Goal: Transaction & Acquisition: Purchase product/service

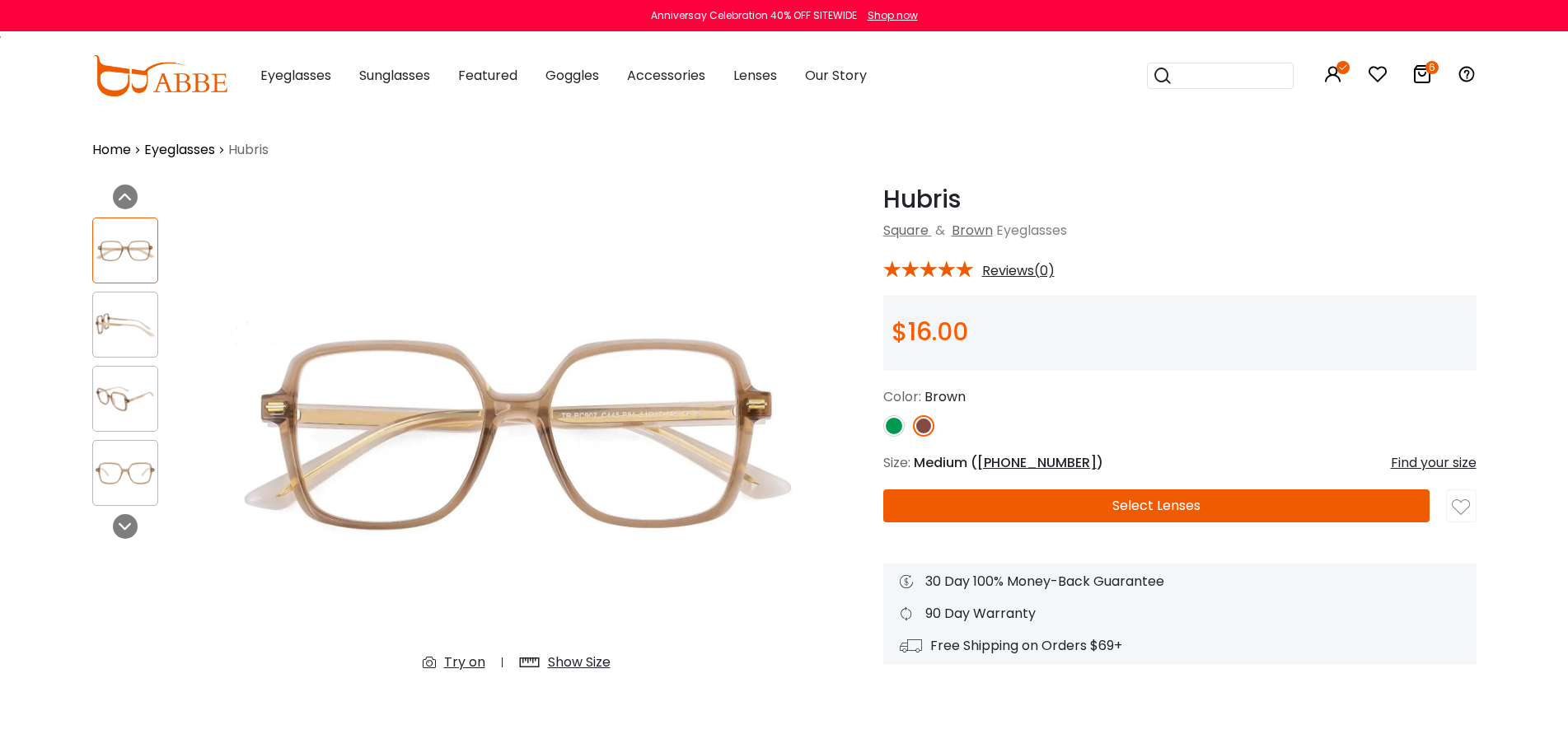
click at [811, 159] on div "Home Eyeglasses Hubris" at bounding box center [784, 138] width 1384 height 45
